Goal: Task Accomplishment & Management: Manage account settings

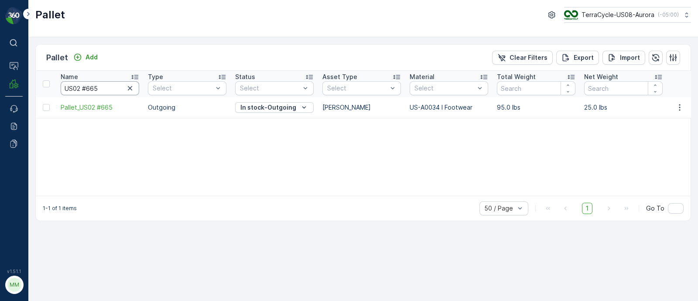
click at [136, 86] on input "US02 #665" at bounding box center [100, 88] width 79 height 14
click at [129, 87] on icon "button" at bounding box center [130, 88] width 9 height 9
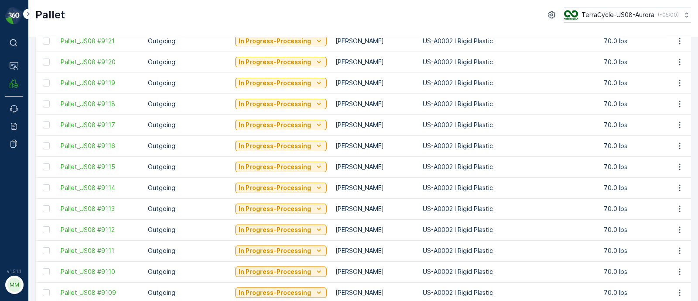
scroll to position [880, 0]
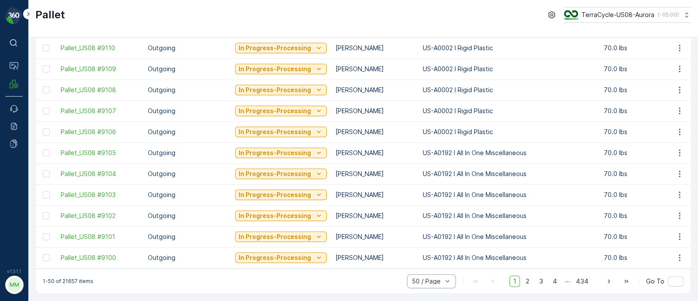
click at [568, 280] on p "..." at bounding box center [567, 280] width 5 height 11
click at [559, 280] on span "4" at bounding box center [555, 280] width 12 height 11
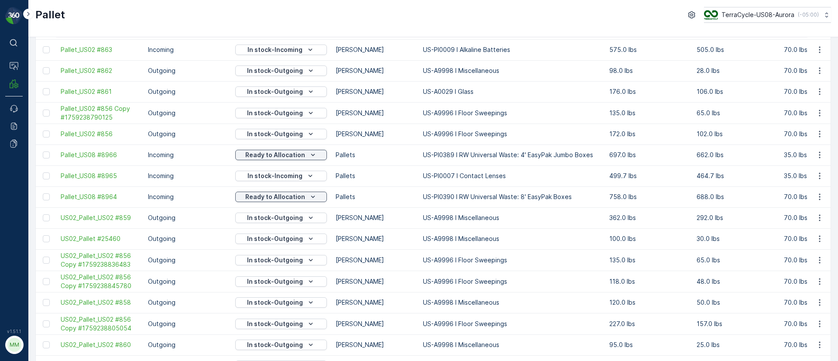
scroll to position [822, 0]
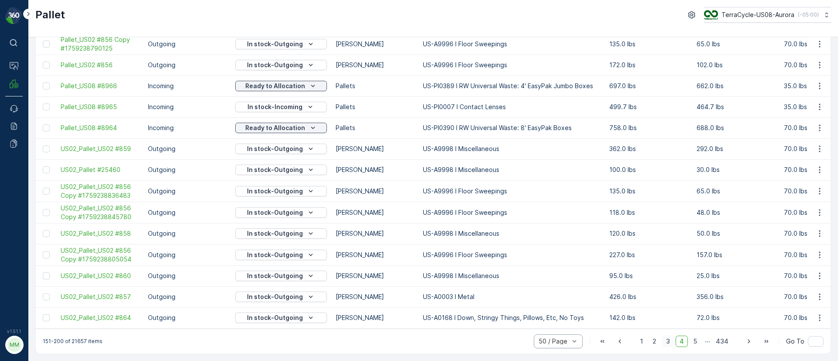
click at [668, 300] on span "3" at bounding box center [668, 341] width 12 height 11
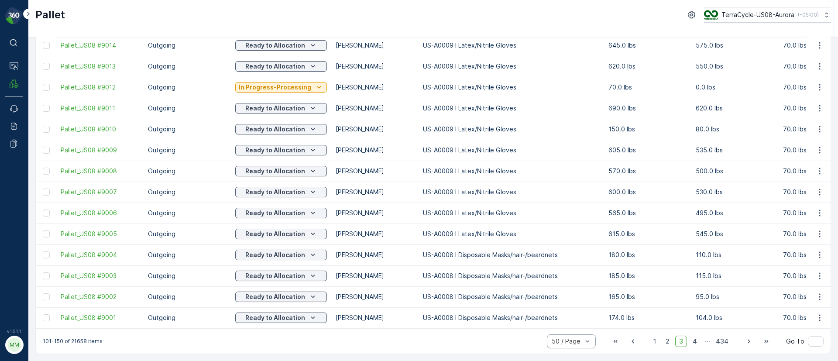
scroll to position [821, 0]
click at [670, 300] on span "2" at bounding box center [668, 341] width 12 height 11
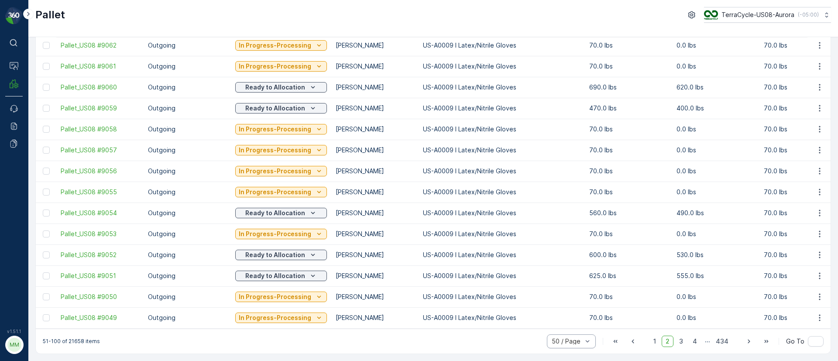
scroll to position [821, 0]
click at [695, 300] on span "4" at bounding box center [695, 341] width 12 height 11
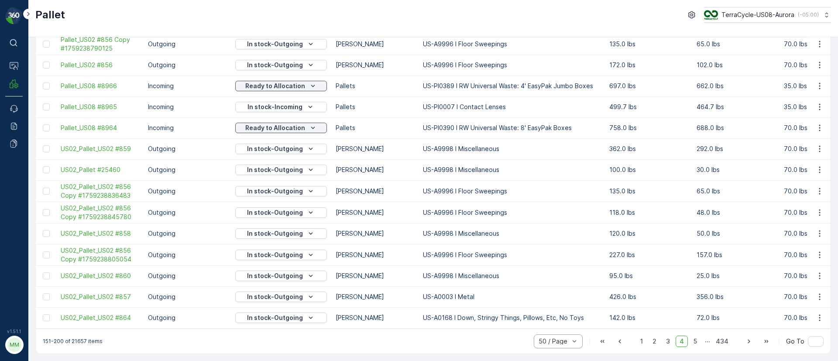
click at [696, 300] on span "5" at bounding box center [695, 341] width 11 height 11
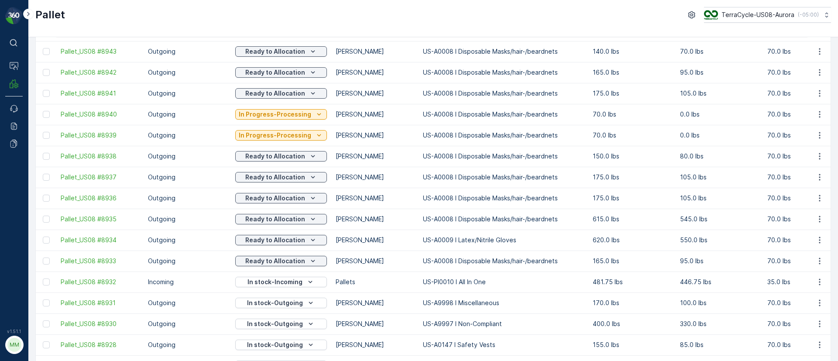
scroll to position [821, 0]
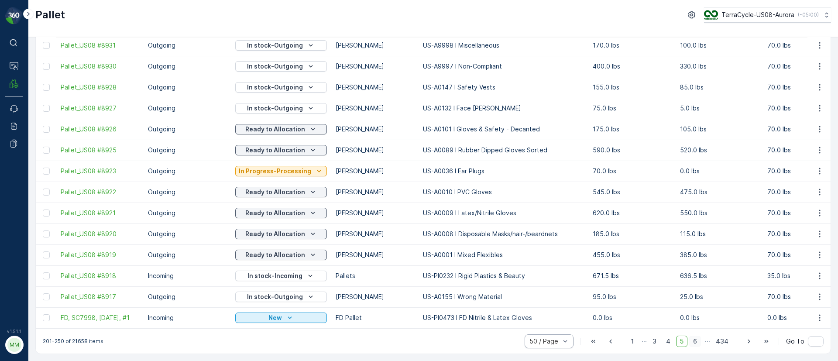
click at [696, 300] on span "6" at bounding box center [695, 341] width 12 height 11
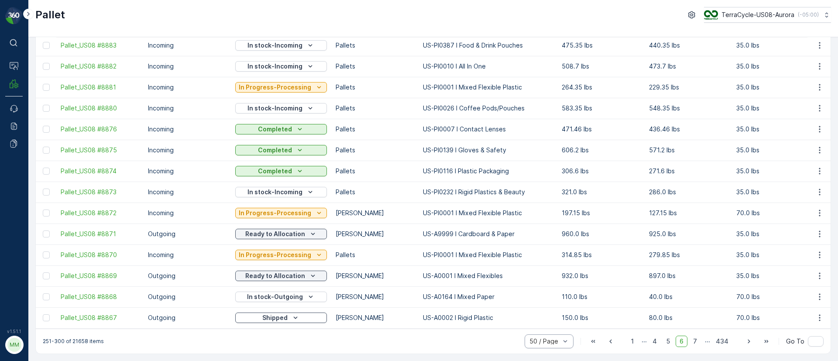
scroll to position [821, 0]
click at [694, 300] on span "7" at bounding box center [695, 341] width 12 height 11
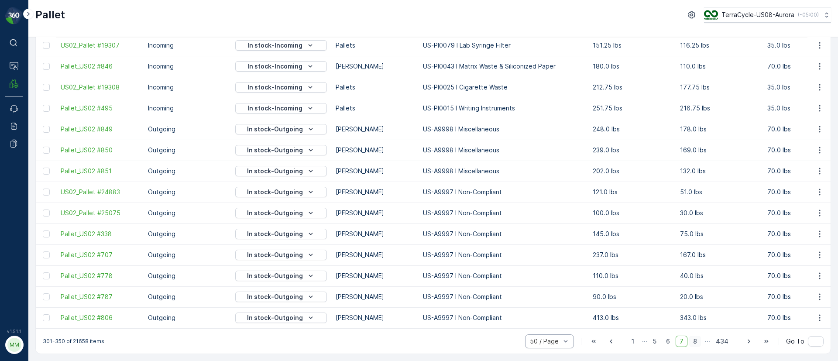
click at [695, 300] on span "8" at bounding box center [695, 341] width 12 height 11
click at [695, 300] on span "9" at bounding box center [695, 341] width 12 height 11
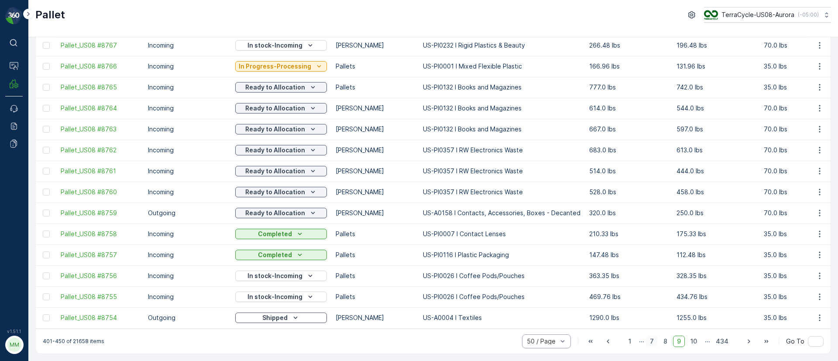
click at [649, 300] on span "7" at bounding box center [652, 341] width 12 height 11
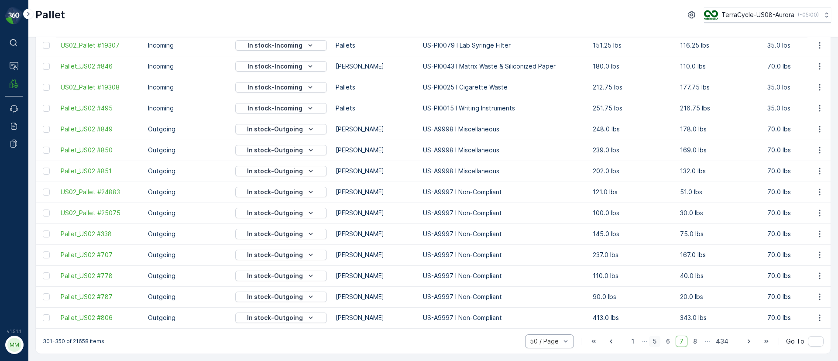
click at [654, 300] on span "5" at bounding box center [654, 341] width 11 height 11
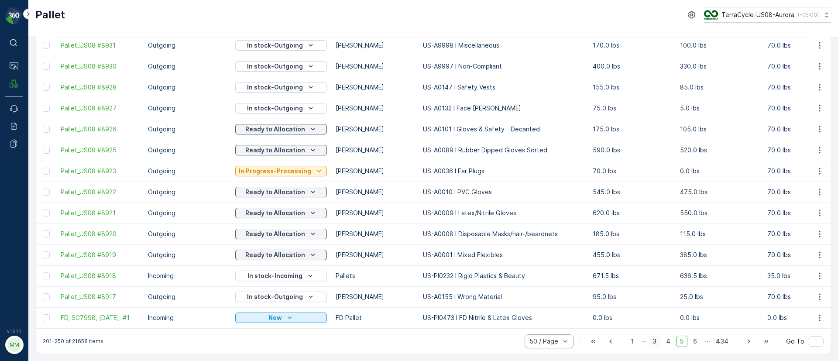
scroll to position [821, 0]
click at [670, 300] on span "4" at bounding box center [668, 341] width 12 height 11
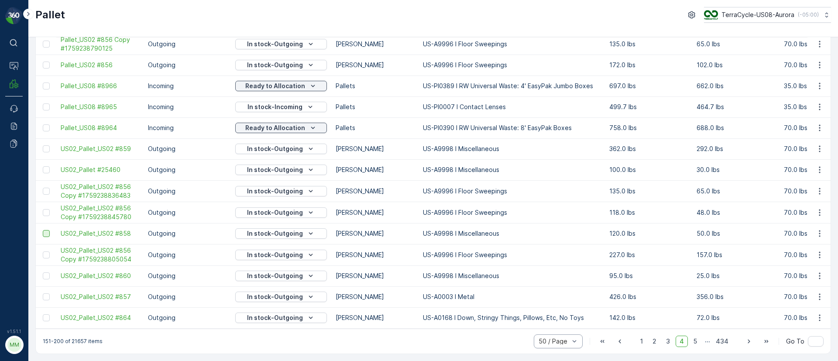
click at [48, 231] on div at bounding box center [46, 233] width 7 height 7
click at [43, 230] on input "checkbox" at bounding box center [43, 230] width 0 height 0
click at [49, 251] on div at bounding box center [46, 254] width 7 height 7
click at [43, 251] on input "checkbox" at bounding box center [43, 251] width 0 height 0
click at [47, 273] on div at bounding box center [46, 275] width 7 height 7
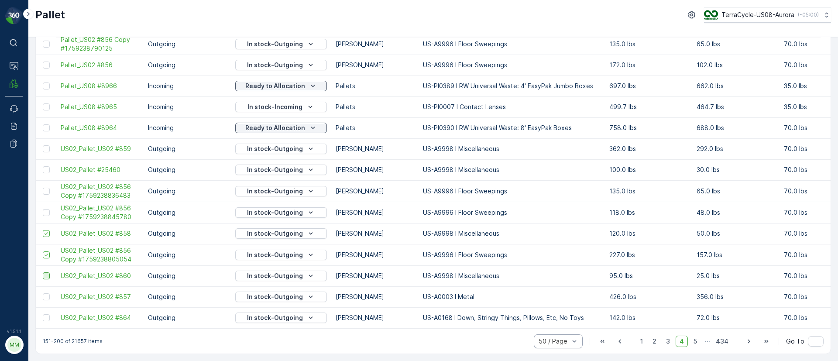
click at [43, 272] on input "checkbox" at bounding box center [43, 272] width 0 height 0
click at [48, 253] on icon at bounding box center [46, 255] width 6 height 6
click at [43, 251] on input "checkbox" at bounding box center [43, 251] width 0 height 0
click at [48, 273] on icon at bounding box center [46, 276] width 6 height 6
click at [43, 272] on input "checkbox" at bounding box center [43, 272] width 0 height 0
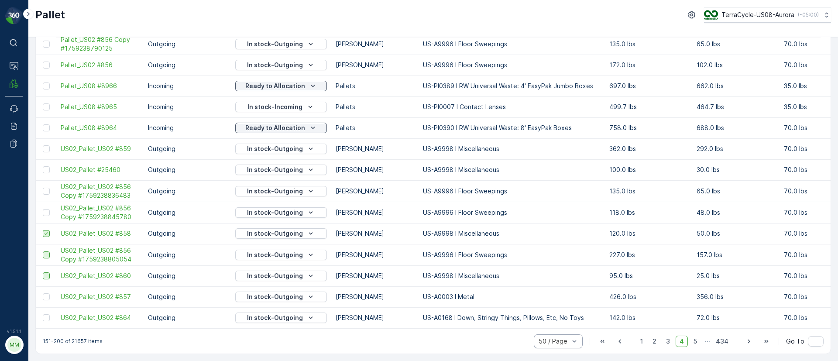
click at [46, 232] on icon at bounding box center [46, 233] width 3 height 3
click at [43, 230] on input "checkbox" at bounding box center [43, 230] width 0 height 0
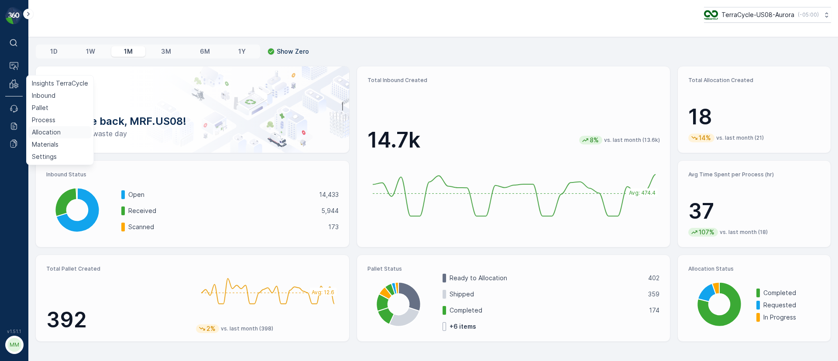
click at [51, 131] on p "Allocation" at bounding box center [46, 132] width 29 height 9
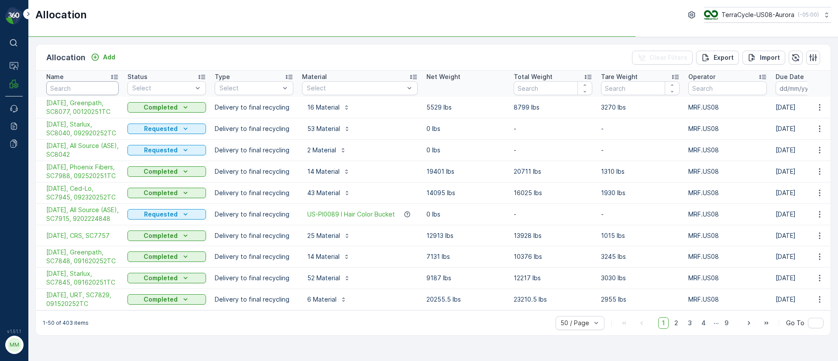
click at [91, 89] on input "text" at bounding box center [82, 88] width 72 height 14
type input "temp"
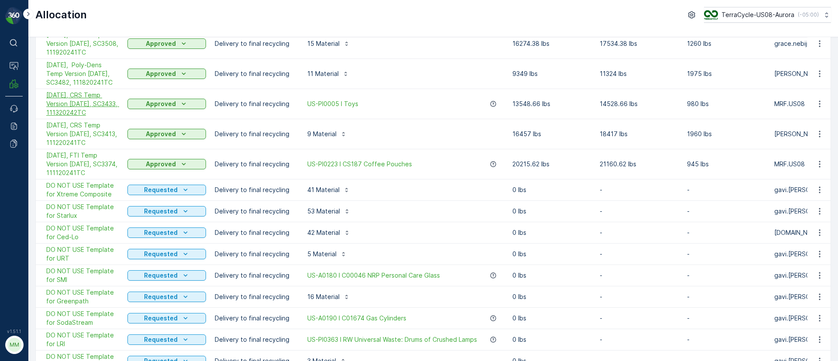
scroll to position [131, 0]
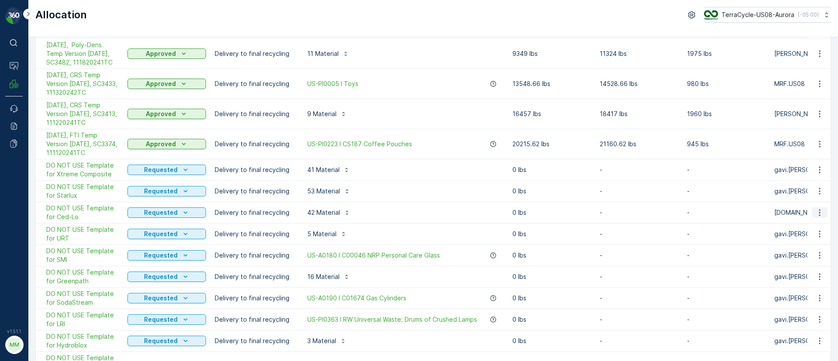
click at [817, 211] on icon "button" at bounding box center [819, 212] width 9 height 9
click at [793, 238] on span "Edit Allocation" at bounding box center [794, 238] width 42 height 9
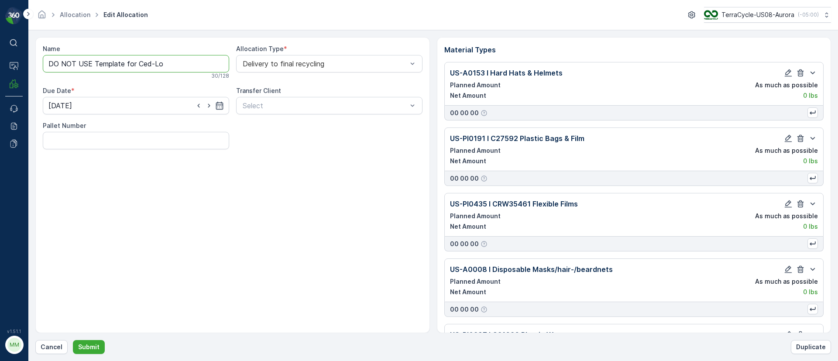
drag, startPoint x: 138, startPoint y: 62, endPoint x: 41, endPoint y: 59, distance: 97.8
click at [41, 59] on div "Name DO NOT USE Template for Ced-Lo 30 / 128 Allocation Type * Delivery to fina…" at bounding box center [232, 185] width 395 height 296
click at [115, 62] on input "10/03/25, Ced-Lo" at bounding box center [136, 63] width 186 height 17
click at [114, 64] on input "10/03/25, Ced-Lo," at bounding box center [136, 63] width 186 height 17
paste input "SC8114 / Aurora / 100220251TC"
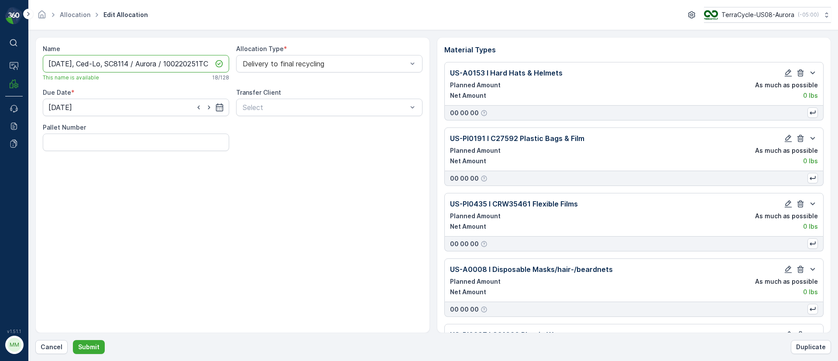
scroll to position [0, 5]
drag, startPoint x: 167, startPoint y: 62, endPoint x: 132, endPoint y: 63, distance: 34.9
click at [132, 63] on input "10/03/25, Ced-Lo, SC8114 / Aurora / 100220251TC" at bounding box center [136, 63] width 186 height 17
type input "10/03/25, Ced-Lo, SC8114, 100220251TC"
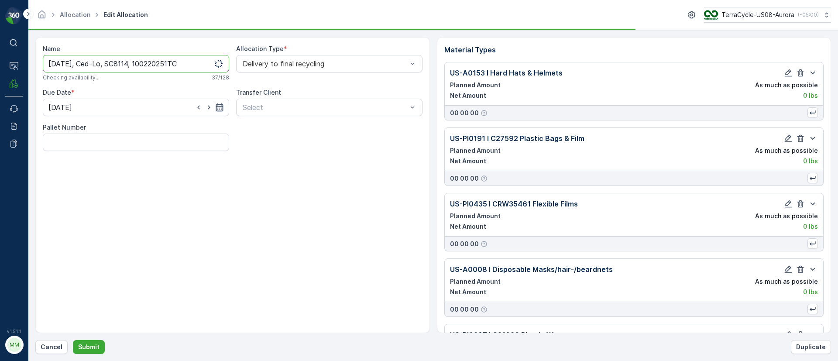
click at [219, 108] on icon "button" at bounding box center [219, 107] width 7 height 8
click at [138, 130] on p "Today" at bounding box center [142, 128] width 21 height 9
click at [120, 164] on div "2" at bounding box center [120, 163] width 14 height 14
type input "02.10.2025"
click at [91, 350] on p "Submit" at bounding box center [88, 347] width 21 height 9
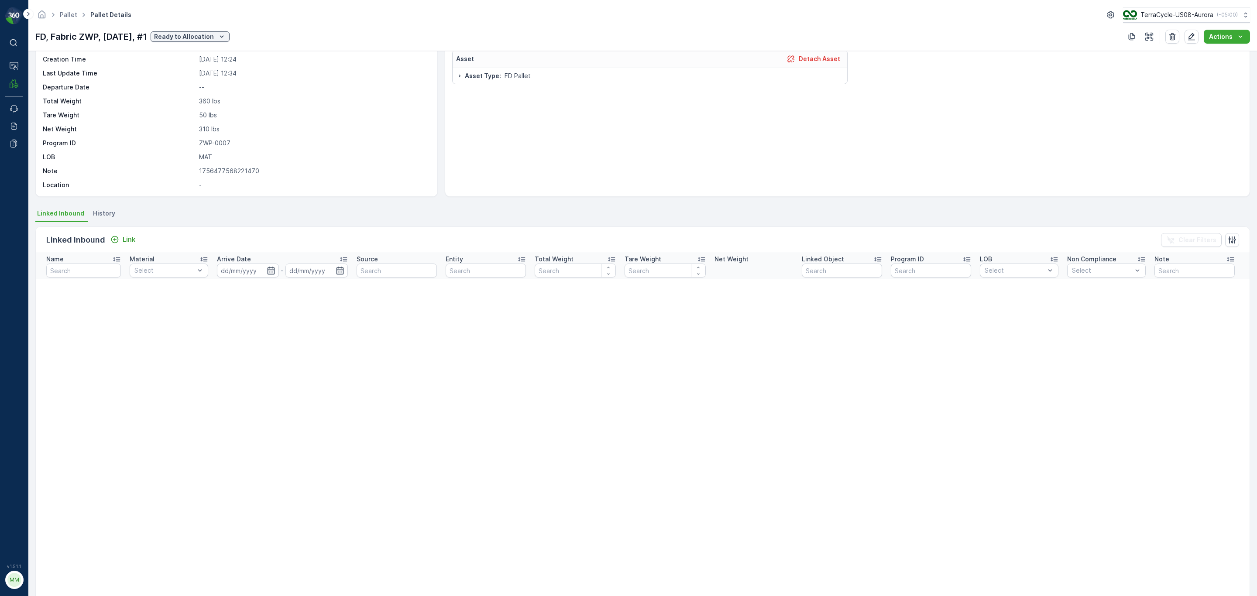
scroll to position [65, 0]
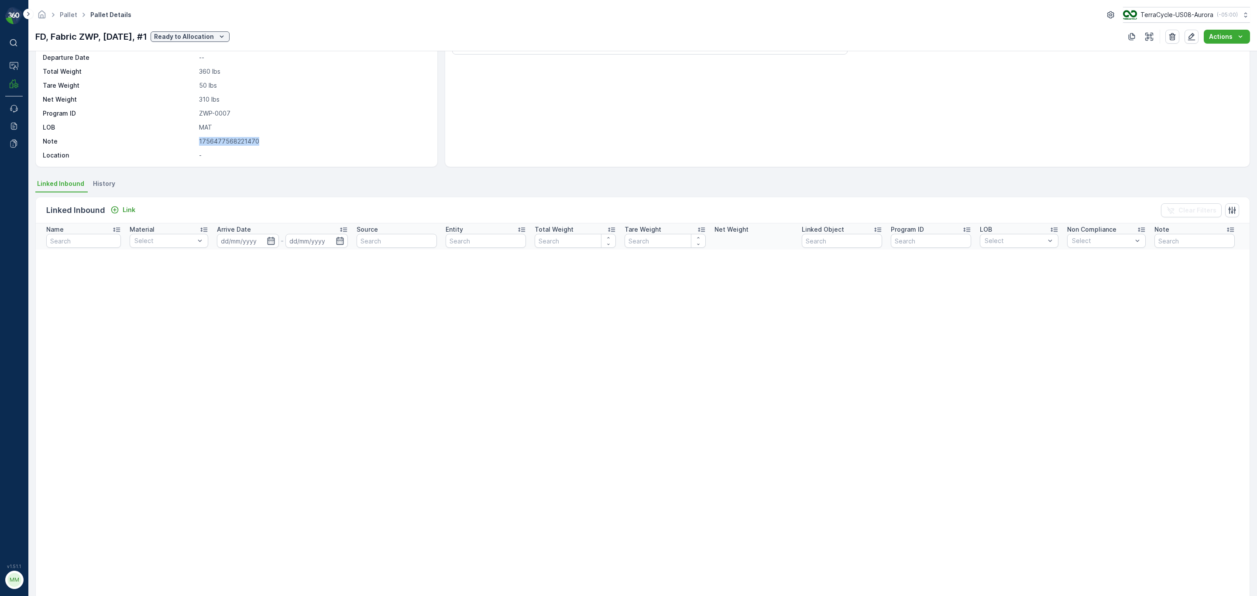
drag, startPoint x: 264, startPoint y: 141, endPoint x: 196, endPoint y: 142, distance: 68.1
click at [196, 142] on div "Note 1756477568221470" at bounding box center [235, 141] width 385 height 9
copy div "1756477568221470"
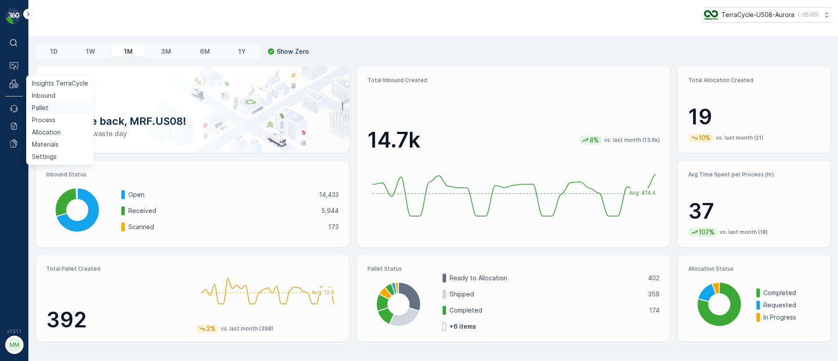
click at [49, 108] on link "Pallet" at bounding box center [59, 108] width 63 height 12
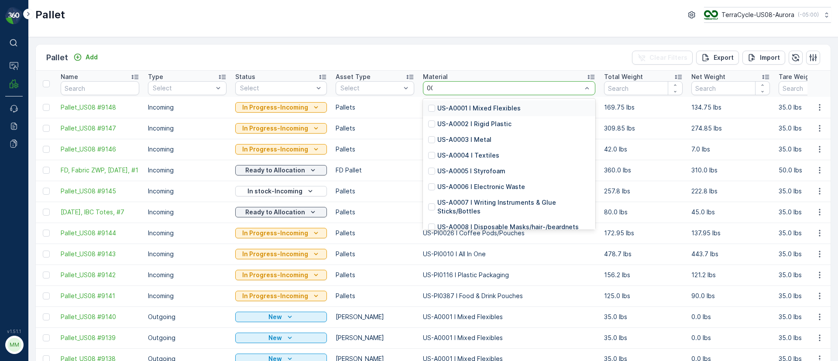
type input "0002"
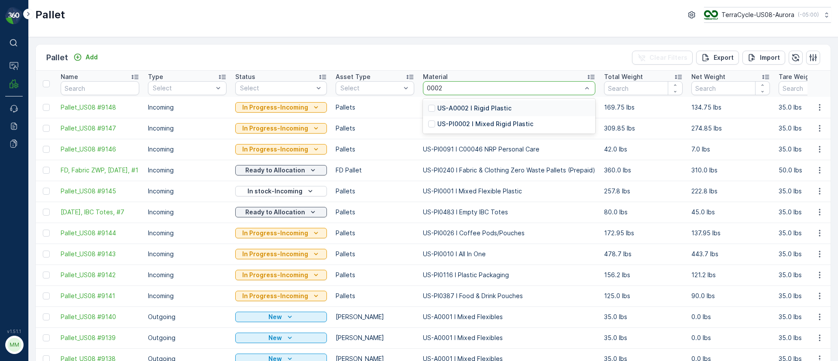
click at [476, 112] on p "US-A0002 I Rigid Plastic" at bounding box center [474, 108] width 74 height 9
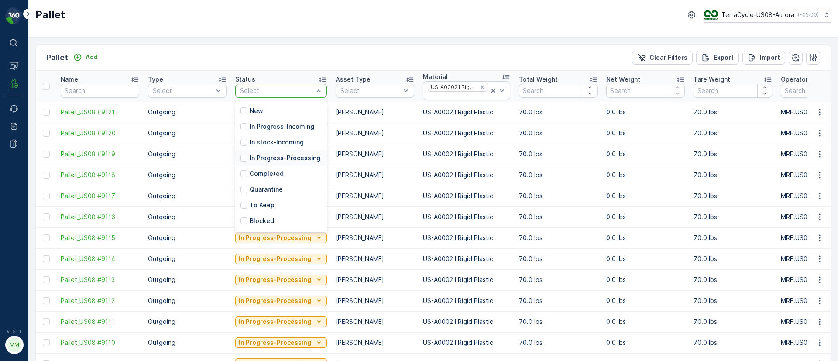
scroll to position [70, 0]
click at [278, 190] on p "Ready to Allocation" at bounding box center [279, 191] width 59 height 9
